Goal: Navigation & Orientation: Find specific page/section

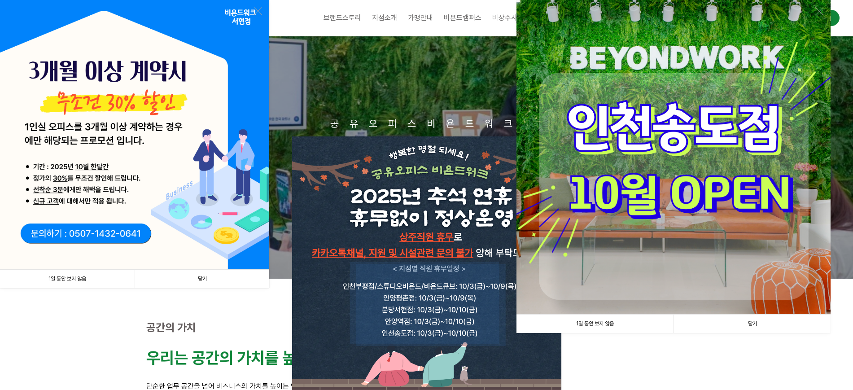
click at [779, 320] on link "닫기" at bounding box center [751, 323] width 157 height 18
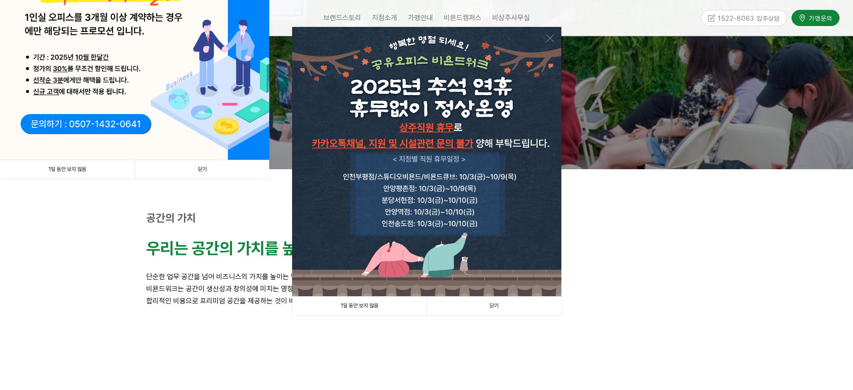
scroll to position [112, 0]
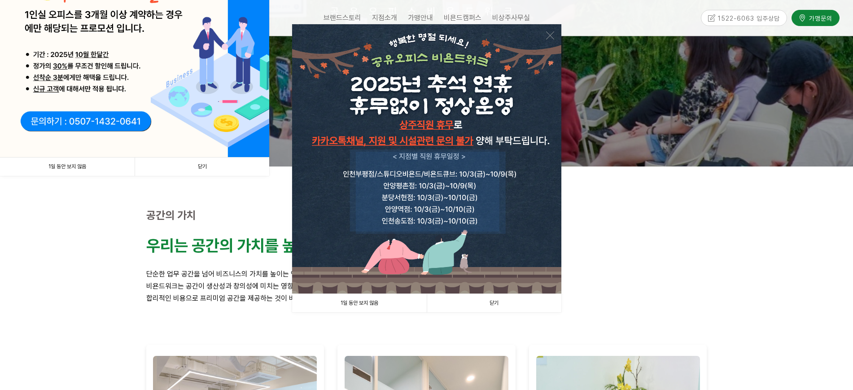
click at [505, 305] on link "닫기" at bounding box center [494, 303] width 135 height 18
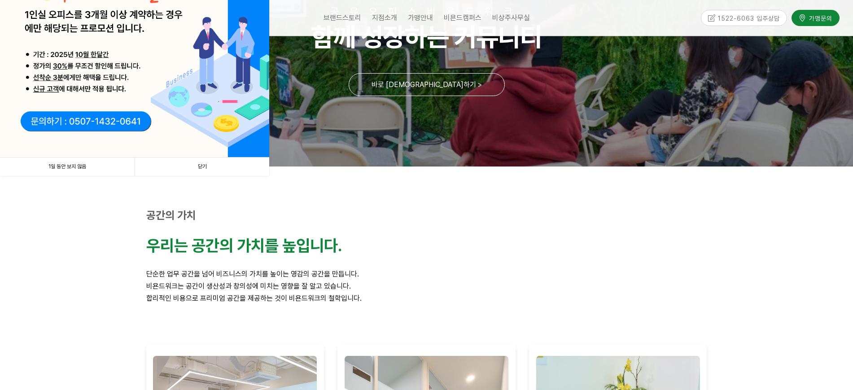
click at [172, 167] on link "닫기" at bounding box center [202, 166] width 135 height 18
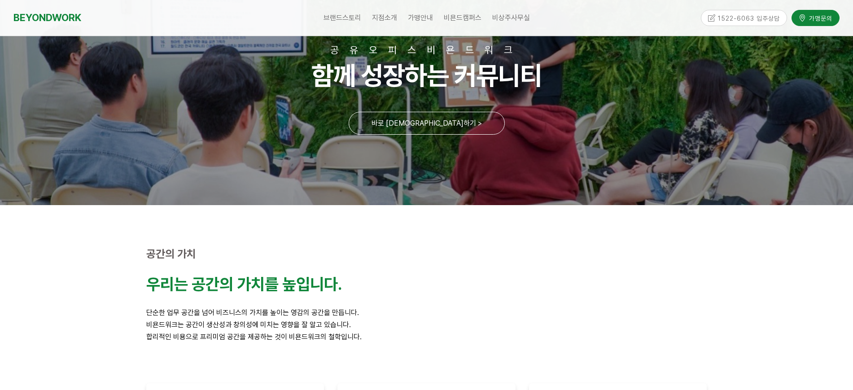
scroll to position [0, 0]
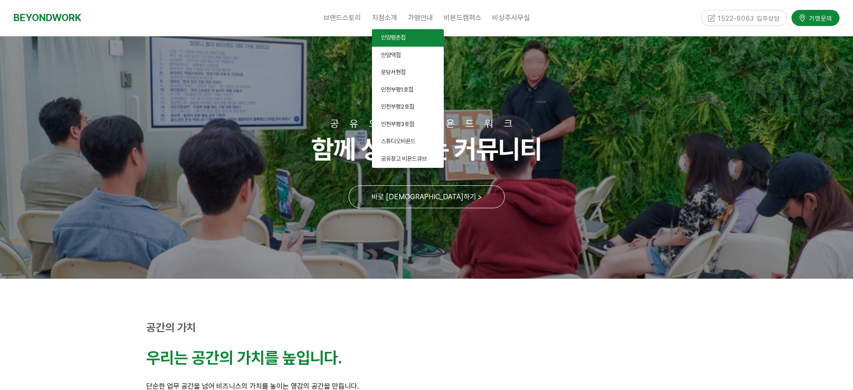
click at [421, 39] on link "안양평촌점" at bounding box center [408, 37] width 72 height 17
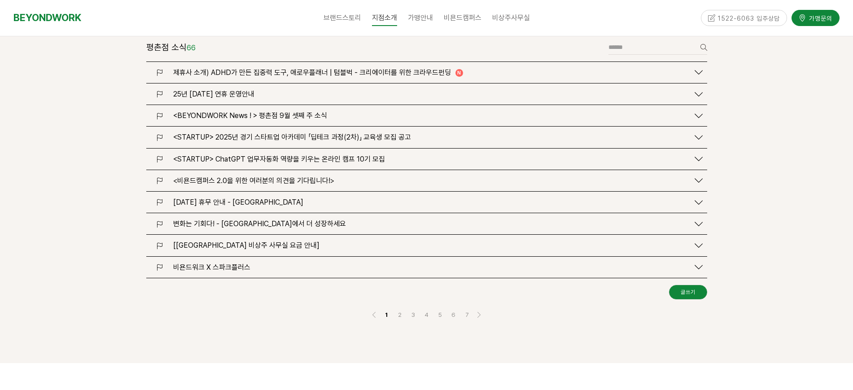
scroll to position [1079, 0]
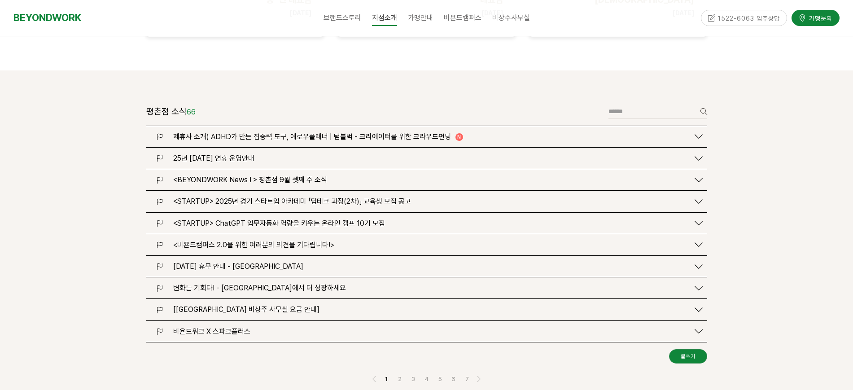
drag, startPoint x: 857, startPoint y: 22, endPoint x: 848, endPoint y: 105, distance: 83.9
click at [398, 373] on link "2" at bounding box center [399, 378] width 11 height 11
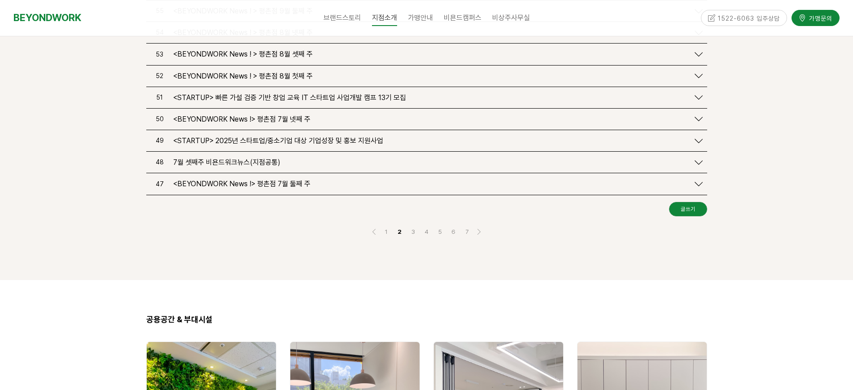
scroll to position [1114, 0]
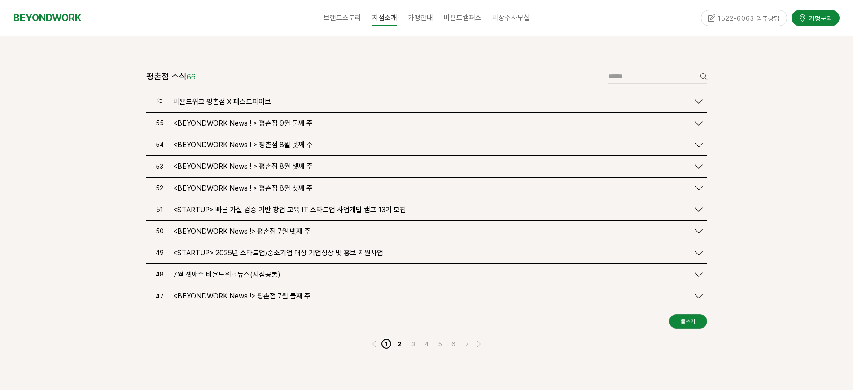
click at [386, 338] on link "1" at bounding box center [386, 343] width 11 height 11
